Goal: Task Accomplishment & Management: Complete application form

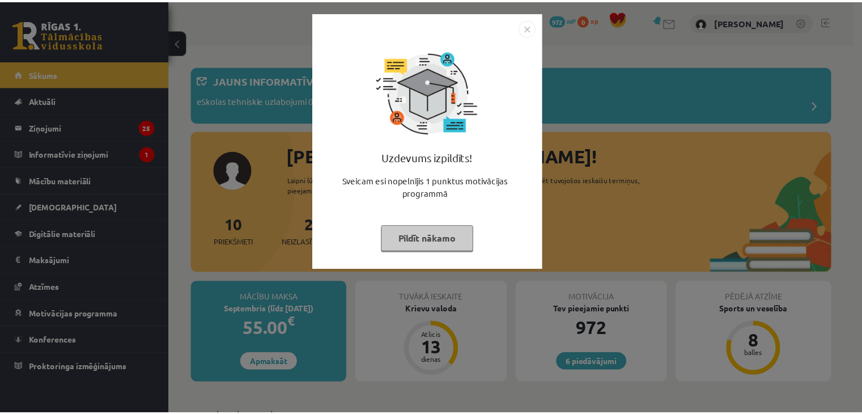
scroll to position [202, 0]
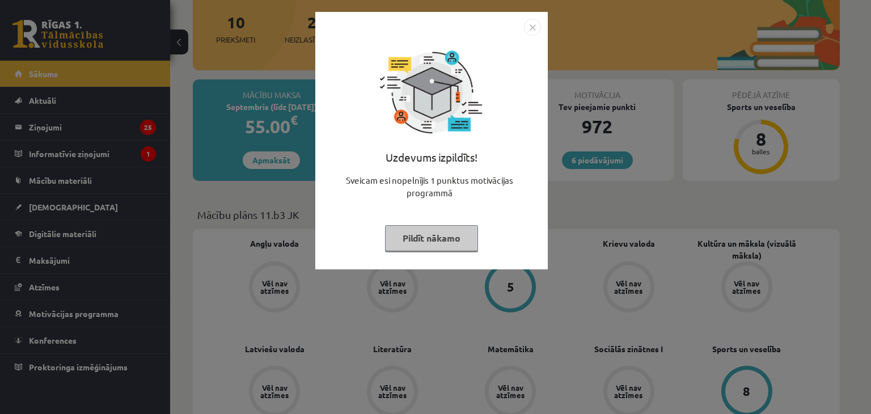
click at [454, 236] on button "Pildīt nākamo" at bounding box center [431, 238] width 93 height 26
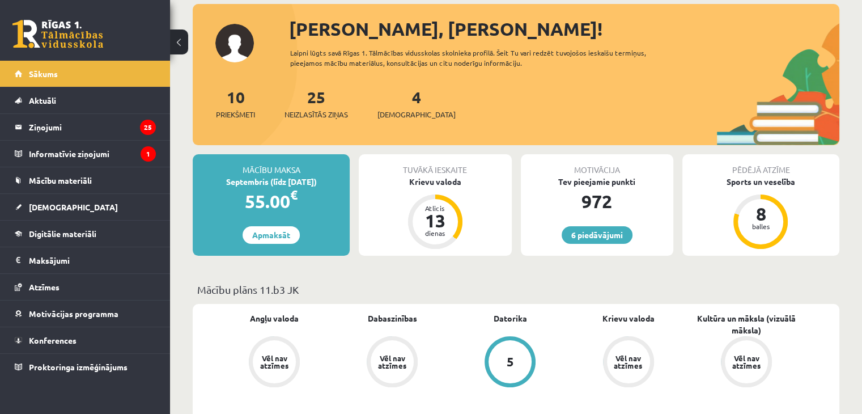
scroll to position [137, 0]
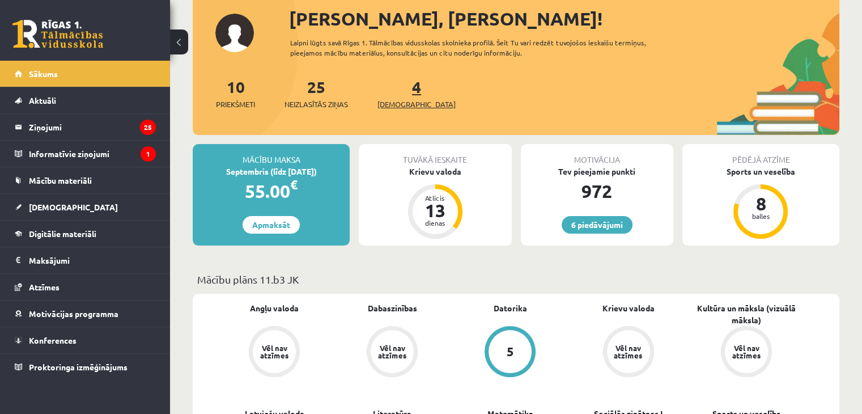
click at [401, 105] on span "[DEMOGRAPHIC_DATA]" at bounding box center [417, 104] width 78 height 11
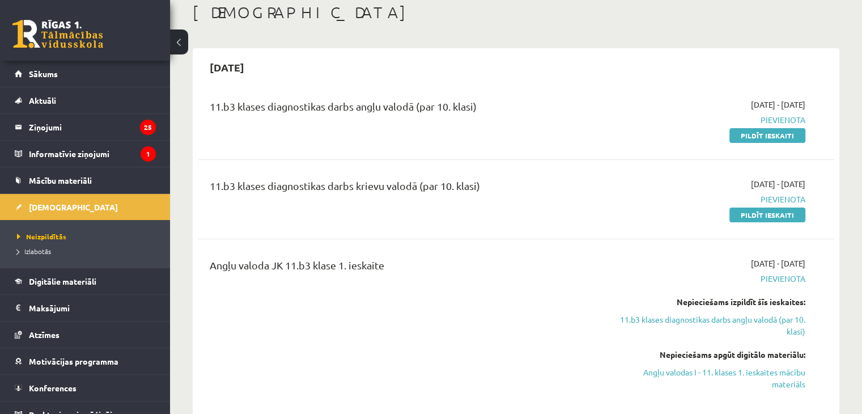
scroll to position [63, 0]
click at [751, 139] on link "Pildīt ieskaiti" at bounding box center [768, 135] width 76 height 15
click at [125, 156] on legend "Informatīvie ziņojumi 1" at bounding box center [92, 154] width 127 height 26
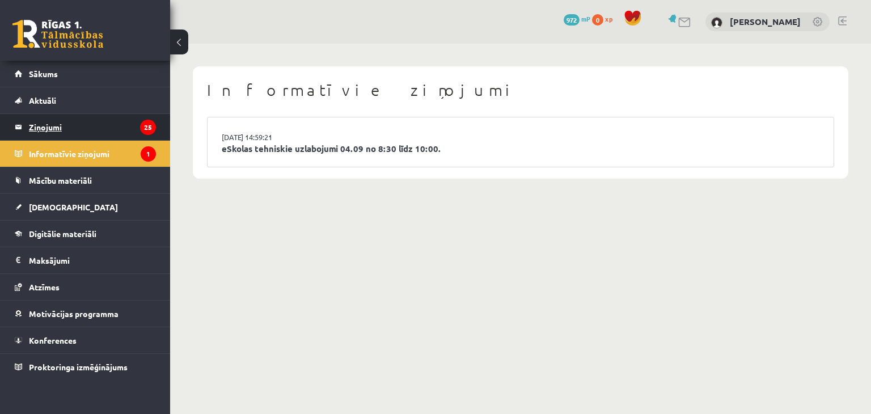
click at [135, 122] on legend "Ziņojumi 25" at bounding box center [92, 127] width 127 height 26
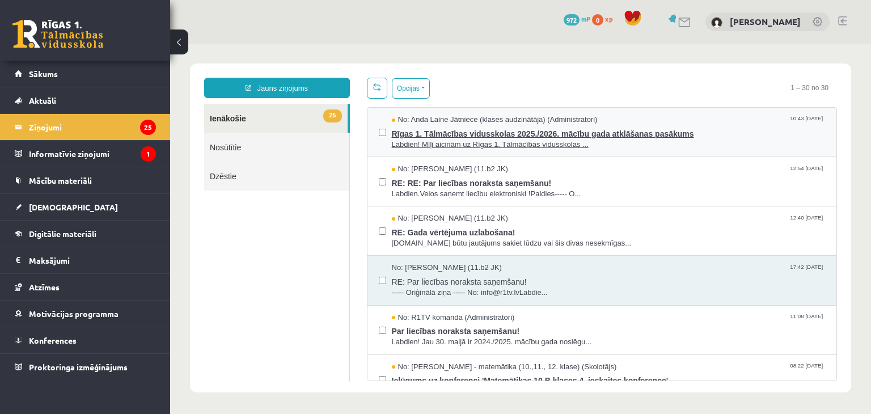
click at [494, 141] on span "Labdien! Mīļi aicinām uz Rīgas 1. Tālmācības vidusskolas ..." at bounding box center [609, 144] width 434 height 11
